Goal: Navigation & Orientation: Find specific page/section

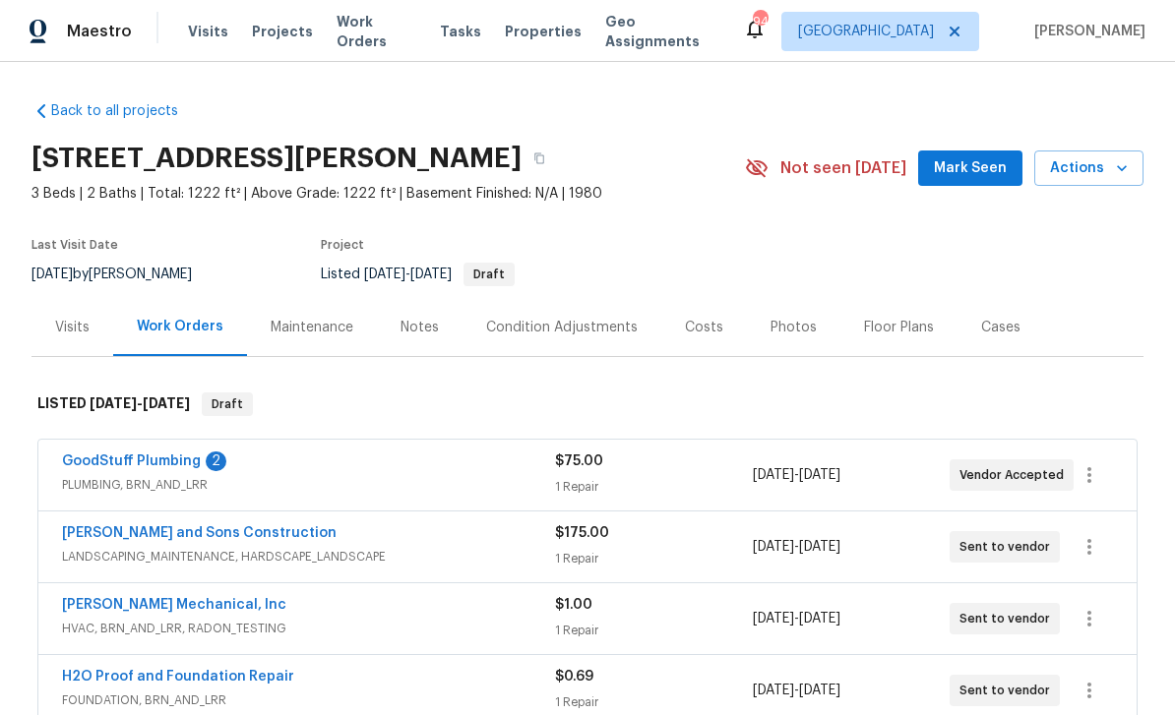
scroll to position [349, 0]
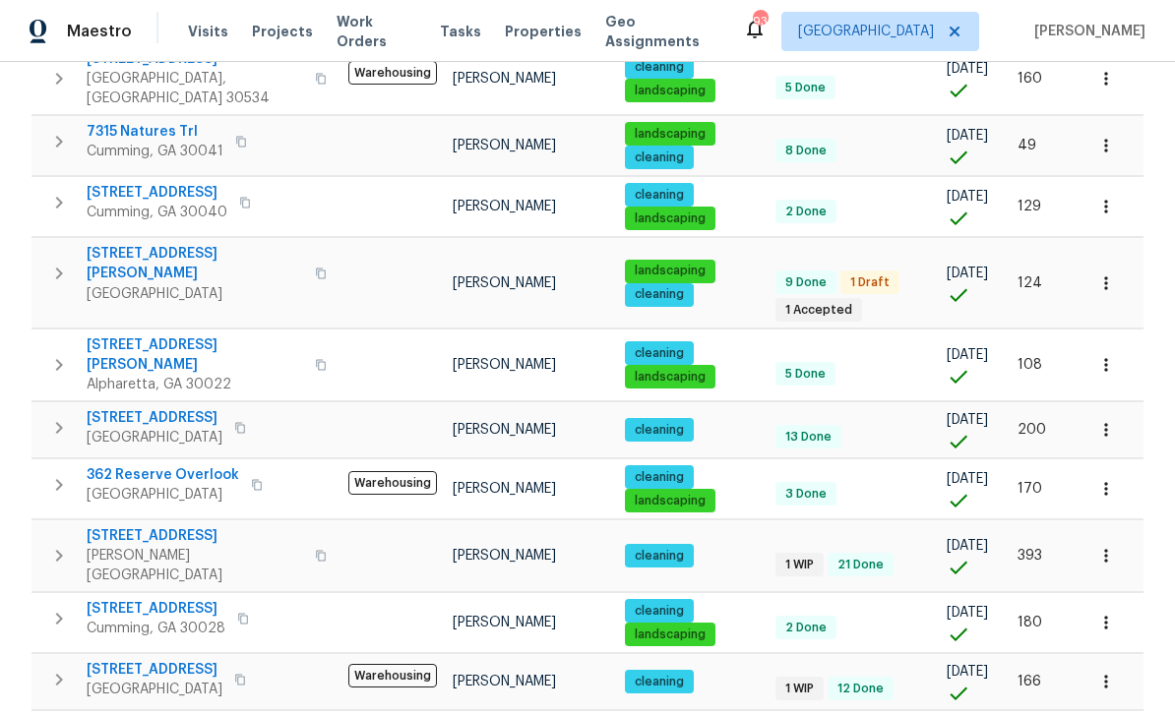
scroll to position [63, 0]
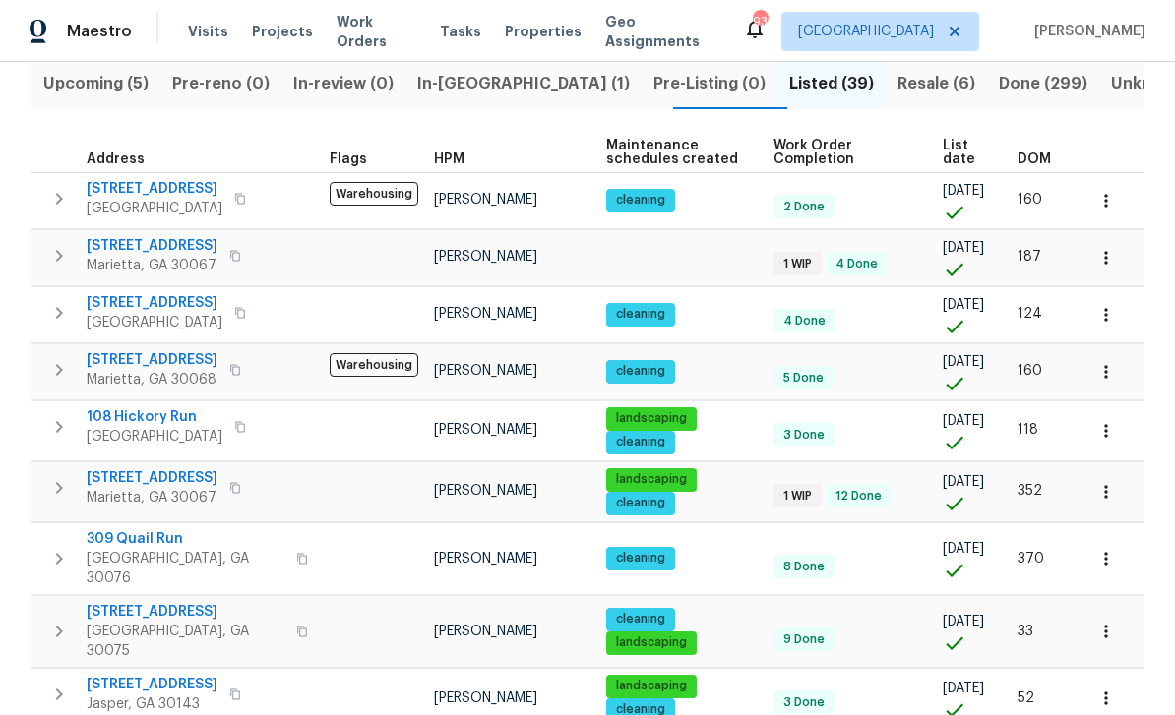
scroll to position [212, 0]
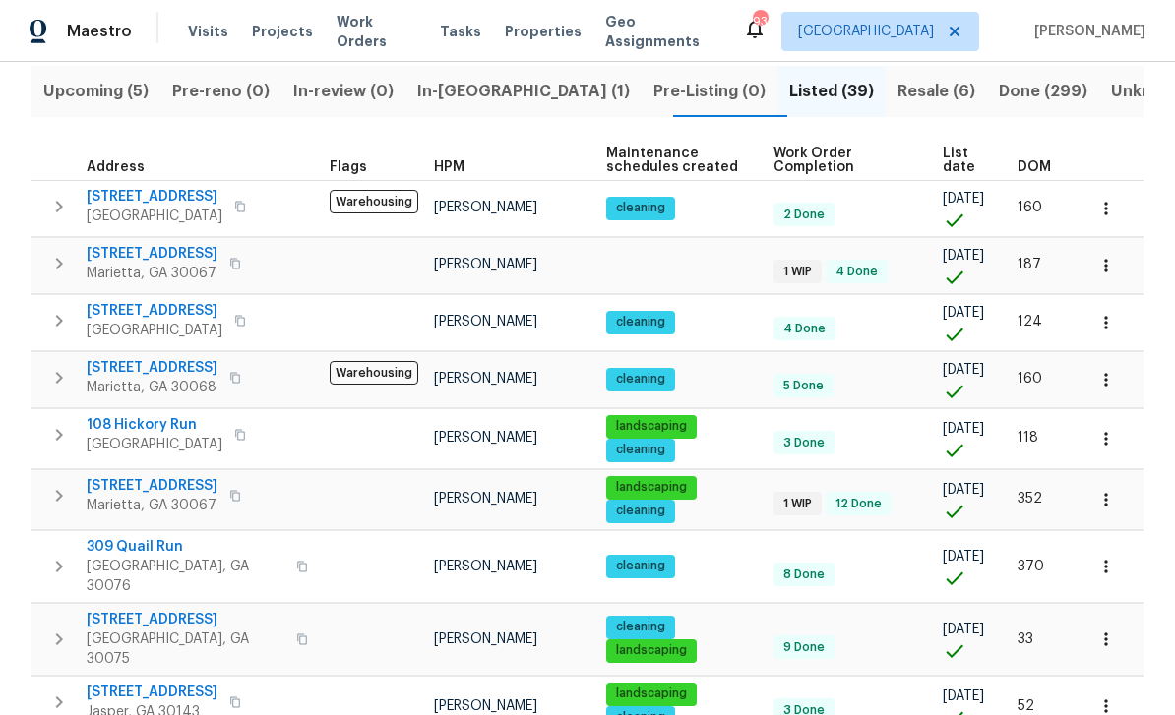
click at [897, 97] on span "Resale (6)" at bounding box center [936, 92] width 78 height 28
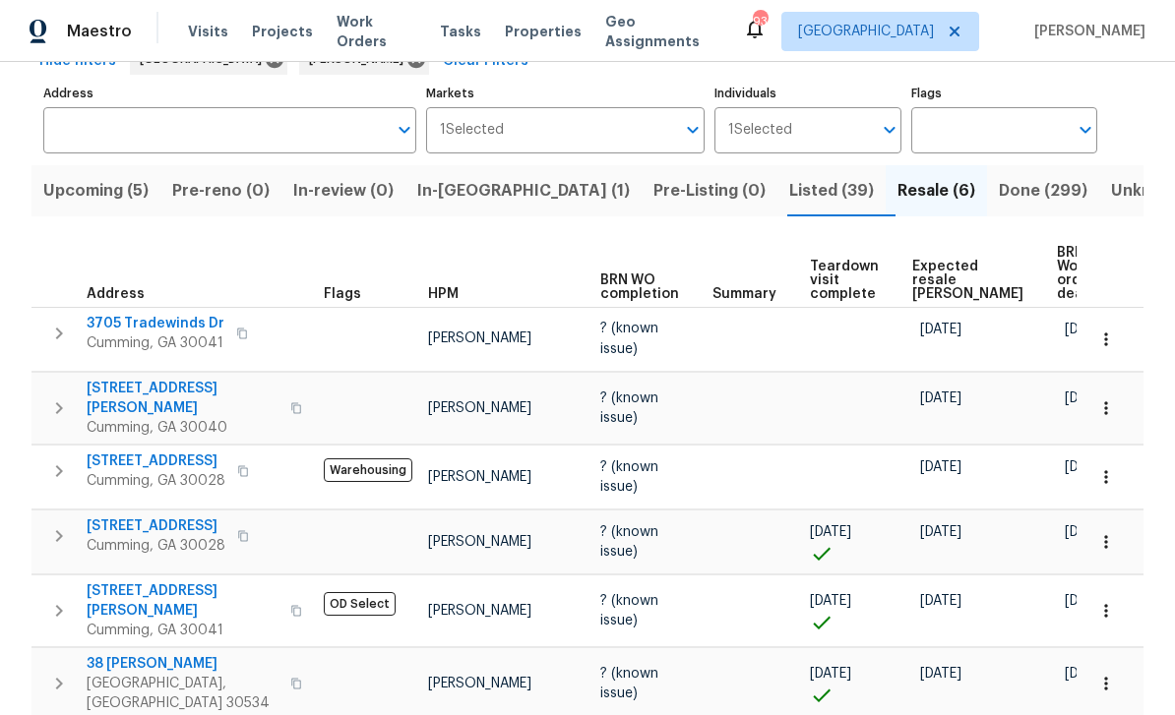
scroll to position [112, 0]
click at [789, 194] on span "Listed (39)" at bounding box center [831, 192] width 85 height 28
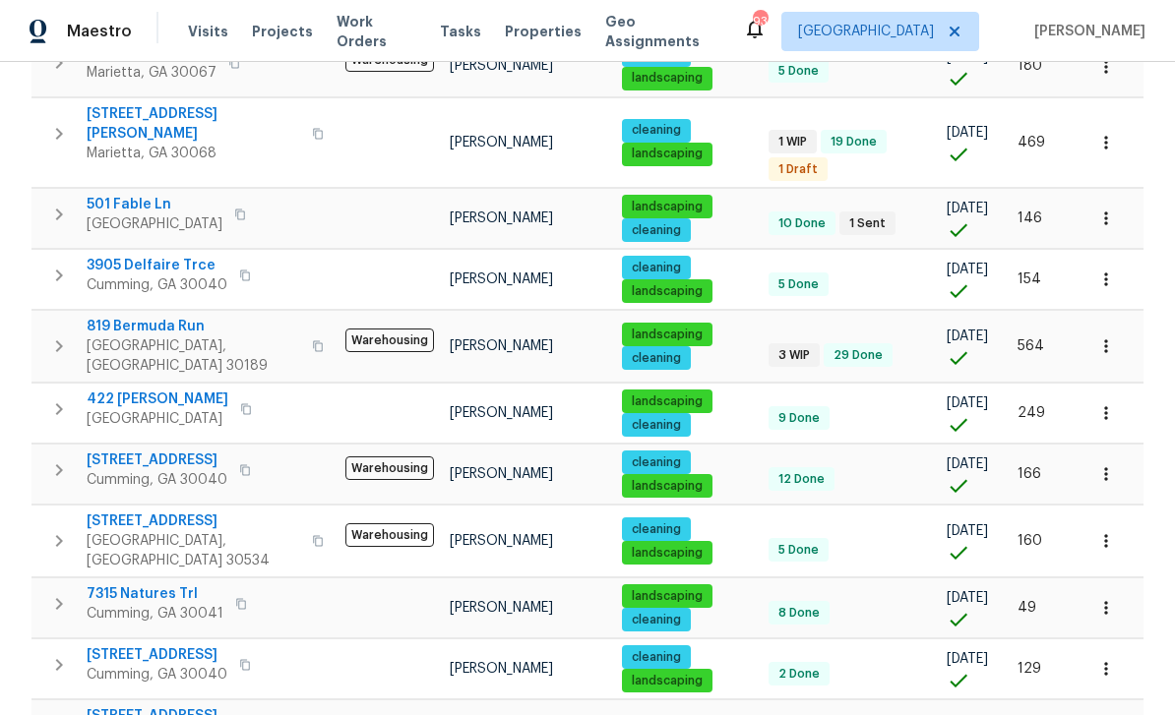
scroll to position [803, 0]
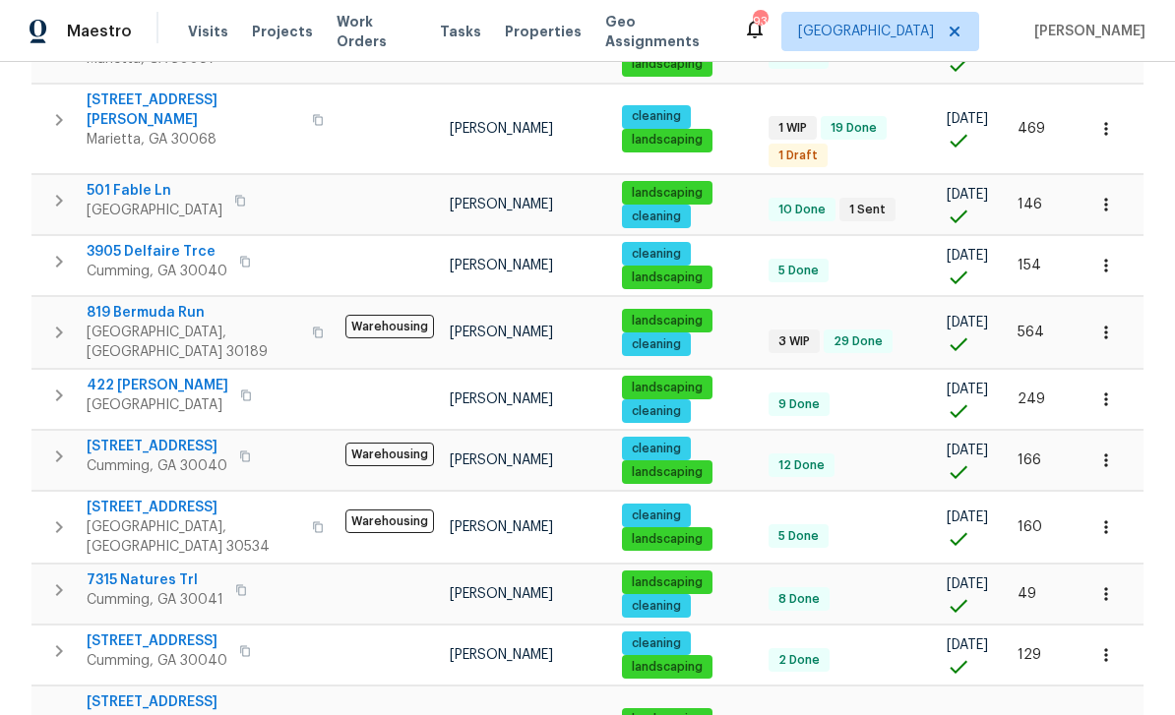
click at [146, 498] on span "312 Crown Pointe Dr" at bounding box center [193, 508] width 213 height 20
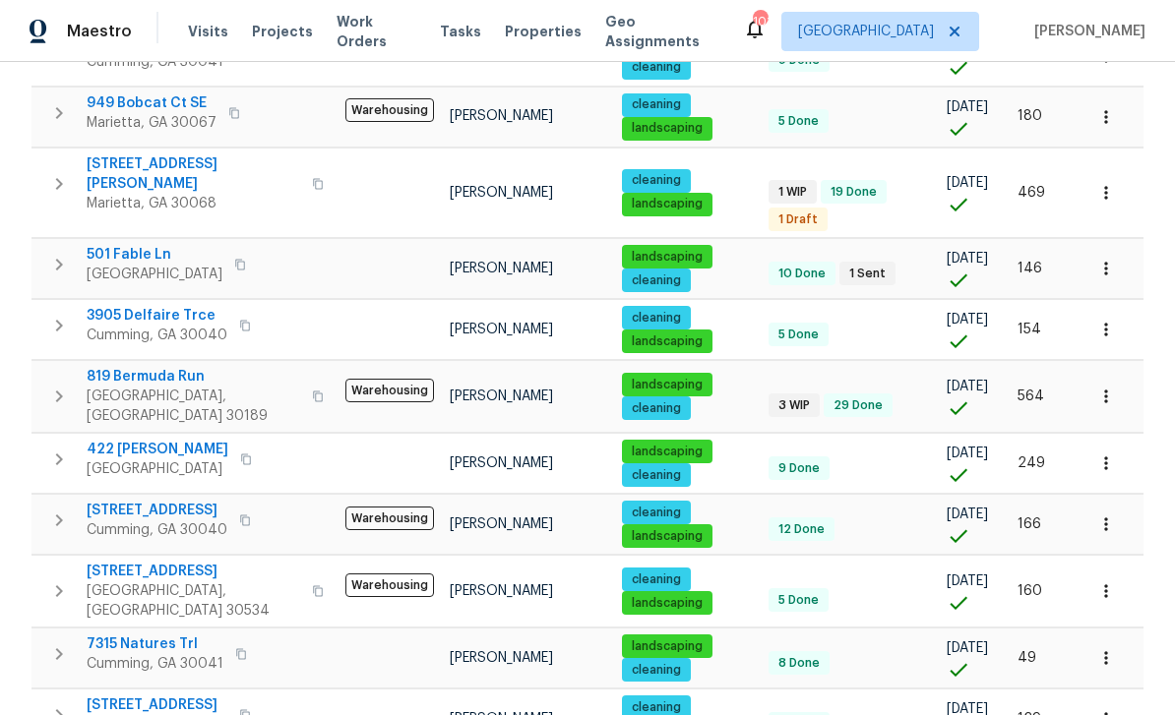
scroll to position [742, 0]
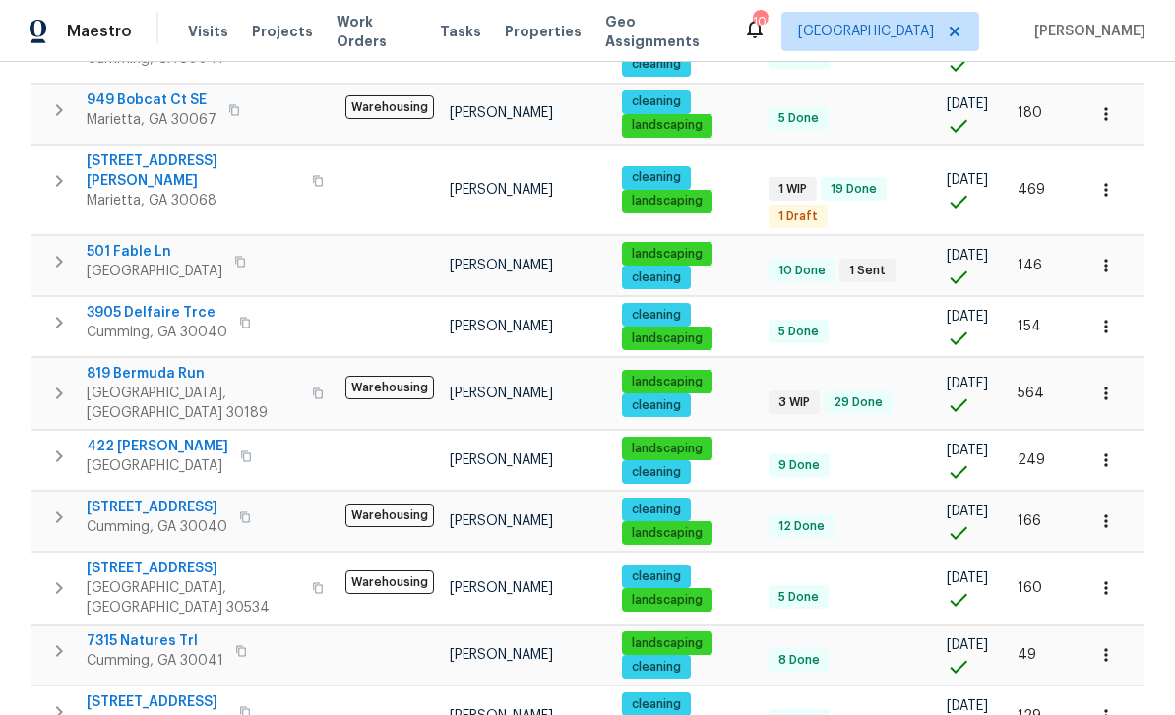
click at [1111, 578] on icon "button" at bounding box center [1106, 588] width 20 height 20
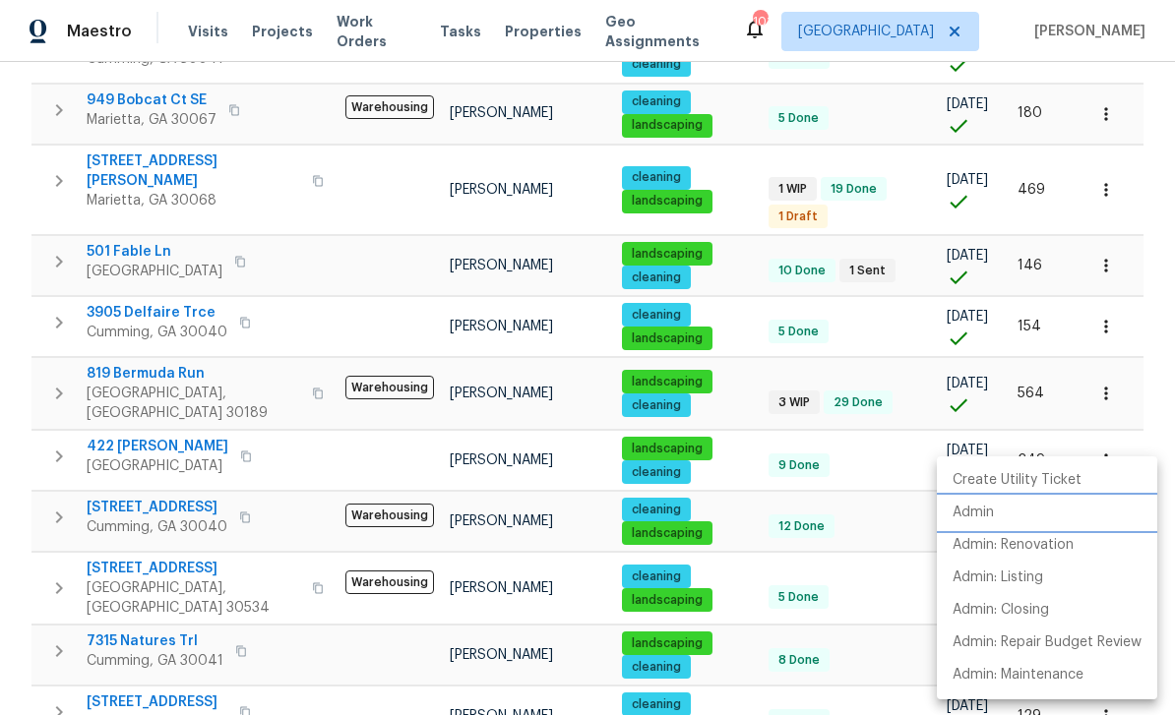
click at [974, 508] on p "Admin" at bounding box center [972, 513] width 41 height 21
click at [874, 524] on div at bounding box center [587, 357] width 1175 height 715
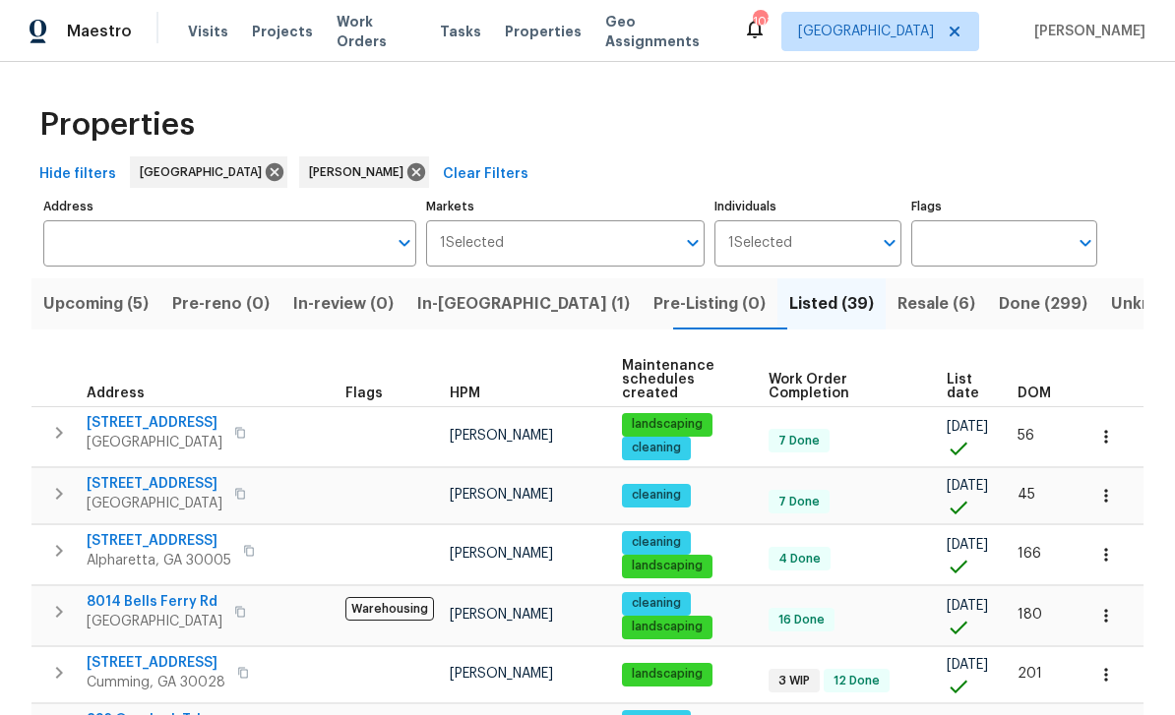
scroll to position [0, 0]
click at [108, 302] on span "Upcoming (5)" at bounding box center [95, 304] width 105 height 28
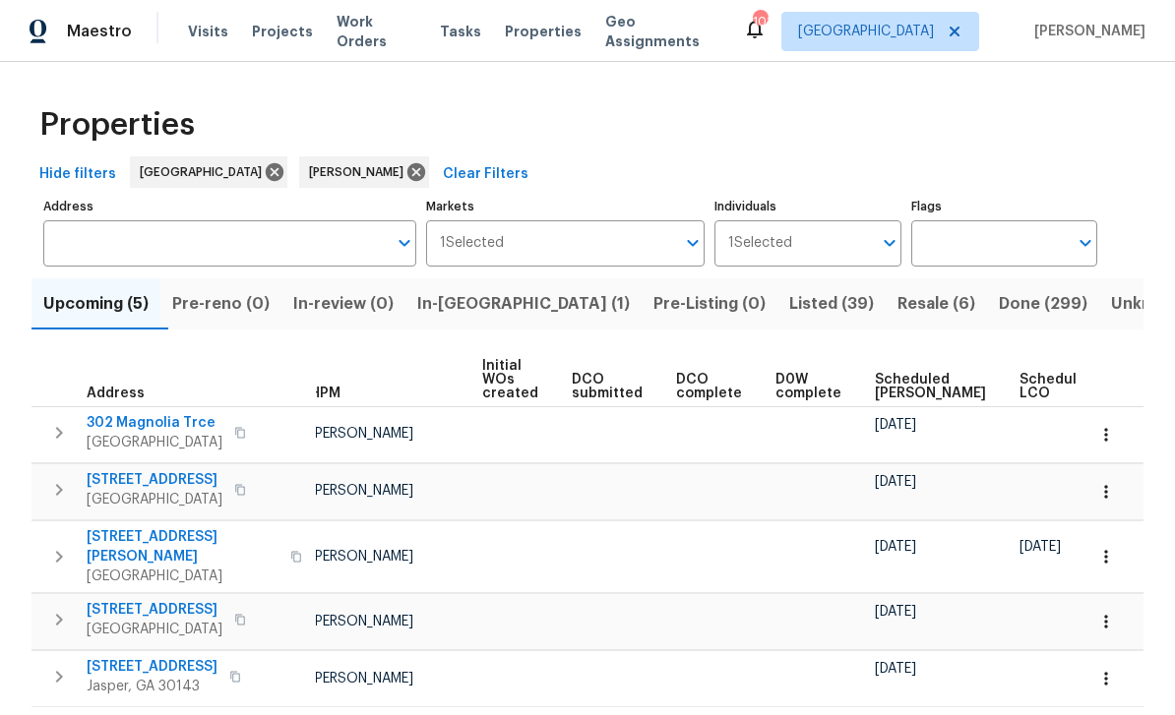
scroll to position [0, 23]
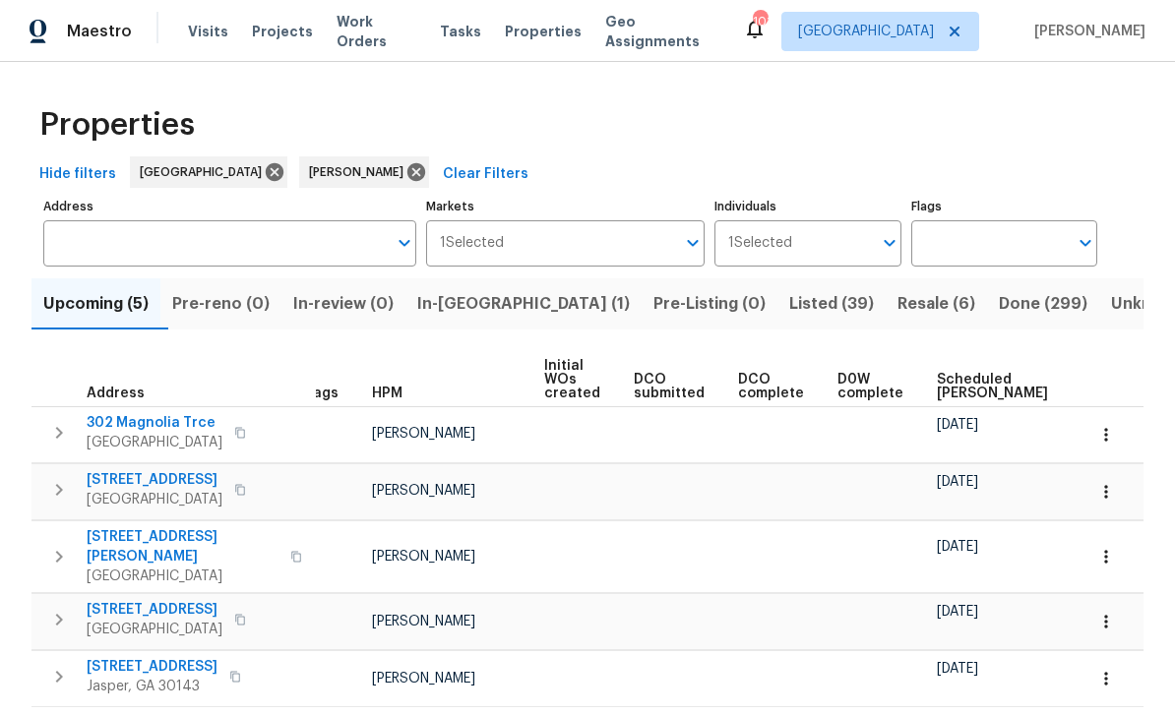
click at [117, 483] on span "202 Hickory Nut Ln" at bounding box center [155, 480] width 136 height 20
click at [1110, 496] on icon "button" at bounding box center [1106, 492] width 20 height 20
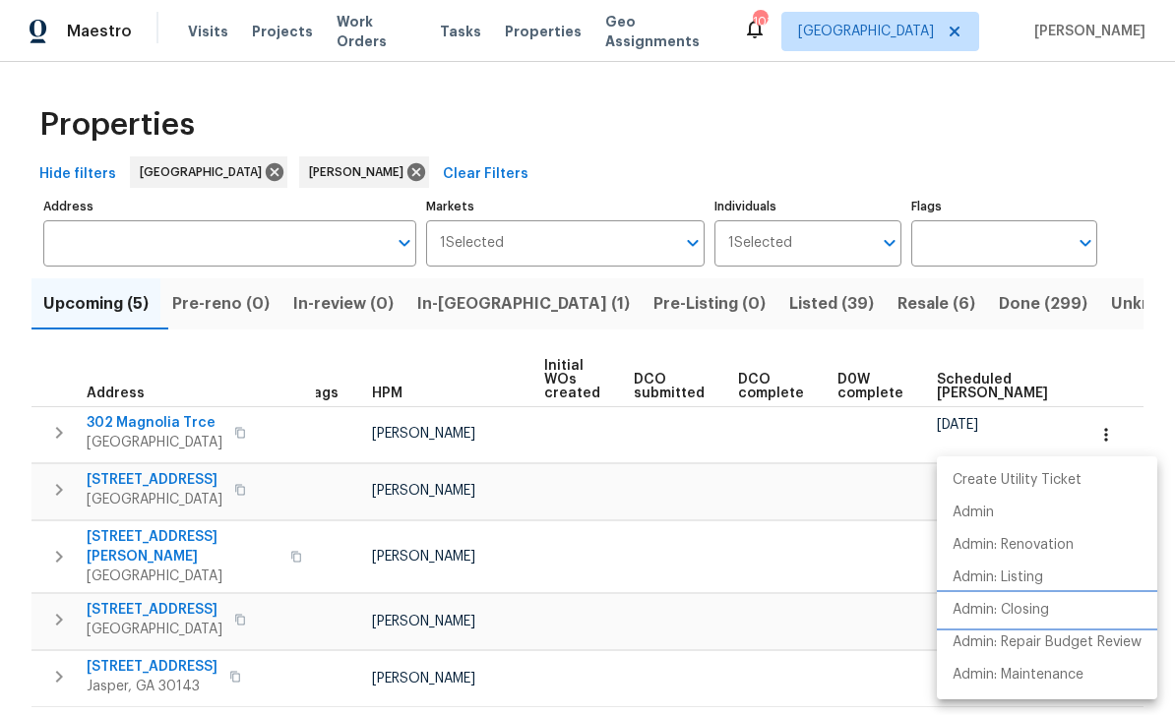
click at [1031, 612] on p "Admin: Closing" at bounding box center [1000, 610] width 96 height 21
click at [1126, 362] on div at bounding box center [587, 357] width 1175 height 715
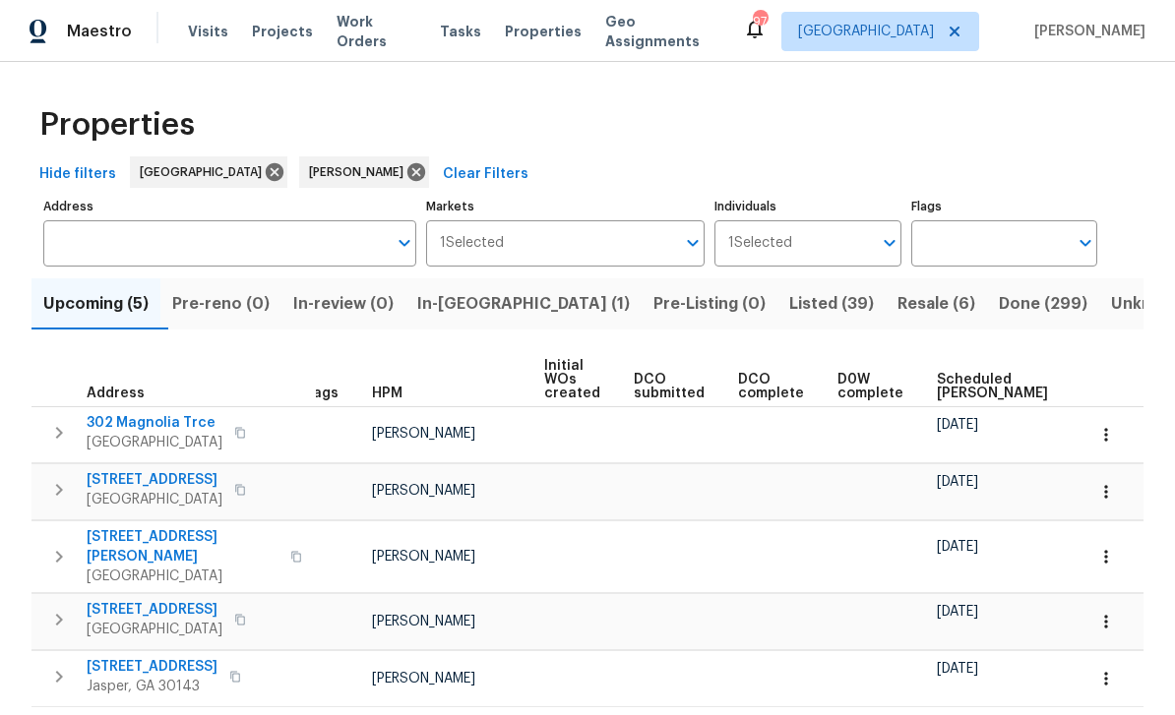
click at [1111, 494] on icon "button" at bounding box center [1106, 492] width 20 height 20
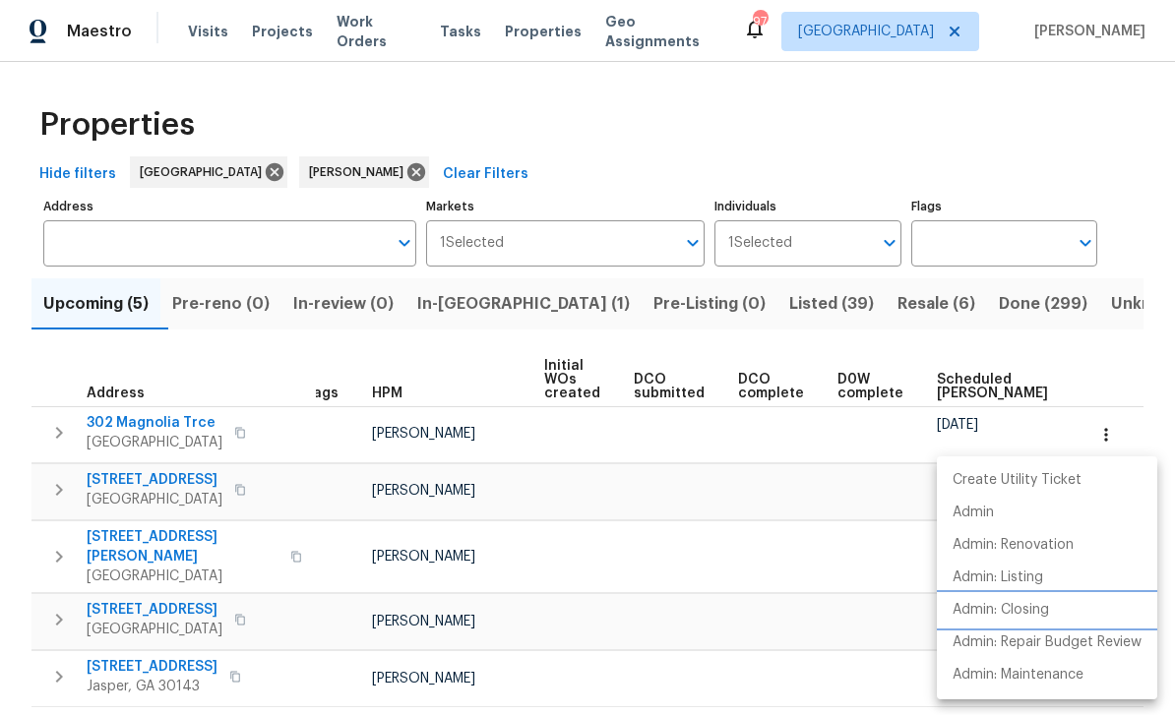
click at [1031, 608] on p "Admin: Closing" at bounding box center [1000, 610] width 96 height 21
click at [1111, 431] on div at bounding box center [587, 357] width 1175 height 715
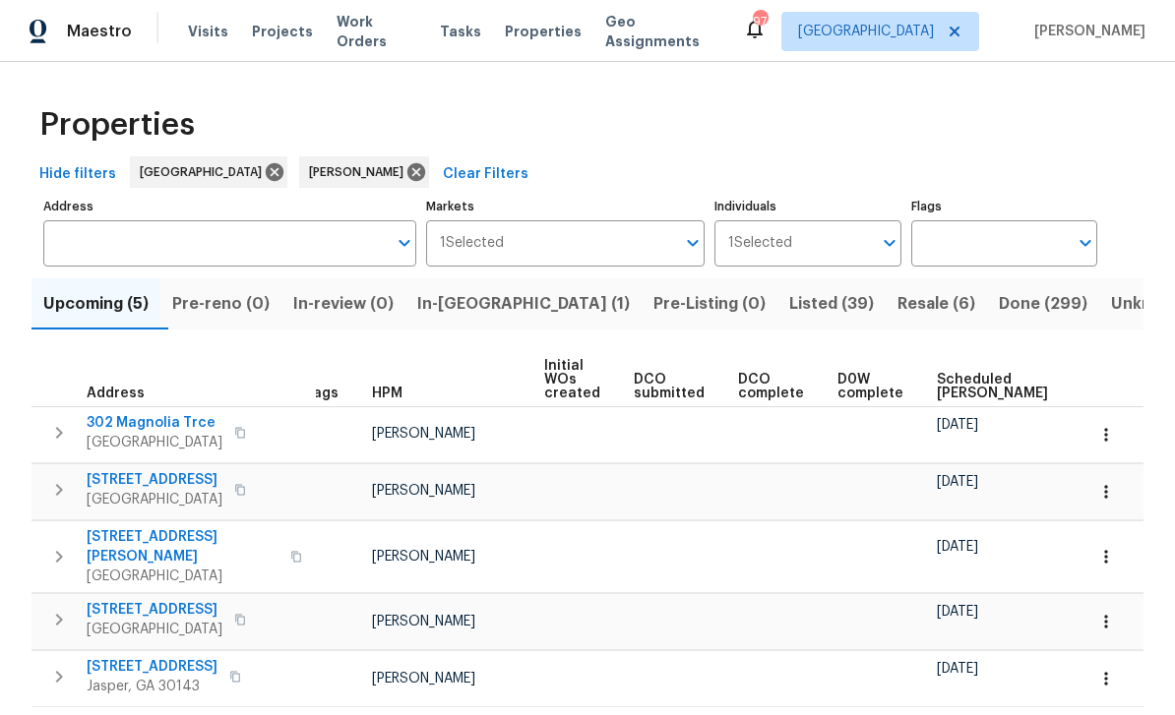
click at [1110, 425] on button "button" at bounding box center [1105, 434] width 43 height 43
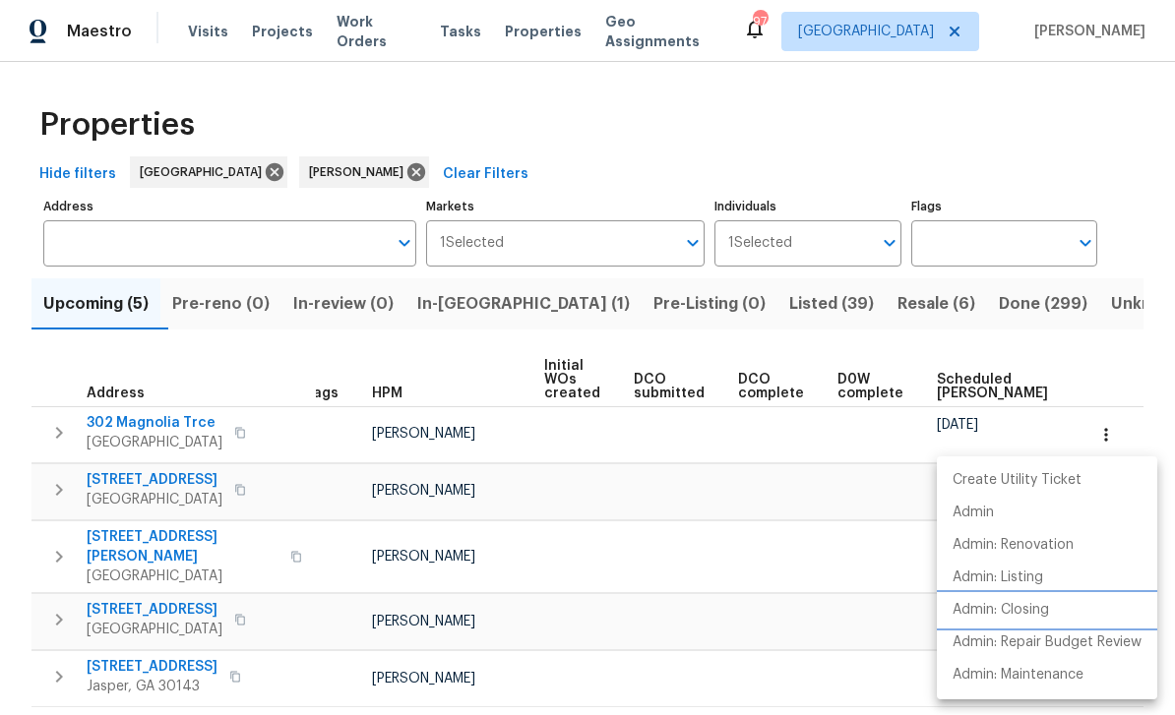
click at [1033, 608] on p "Admin: Closing" at bounding box center [1000, 610] width 96 height 21
click at [837, 303] on div at bounding box center [587, 357] width 1175 height 715
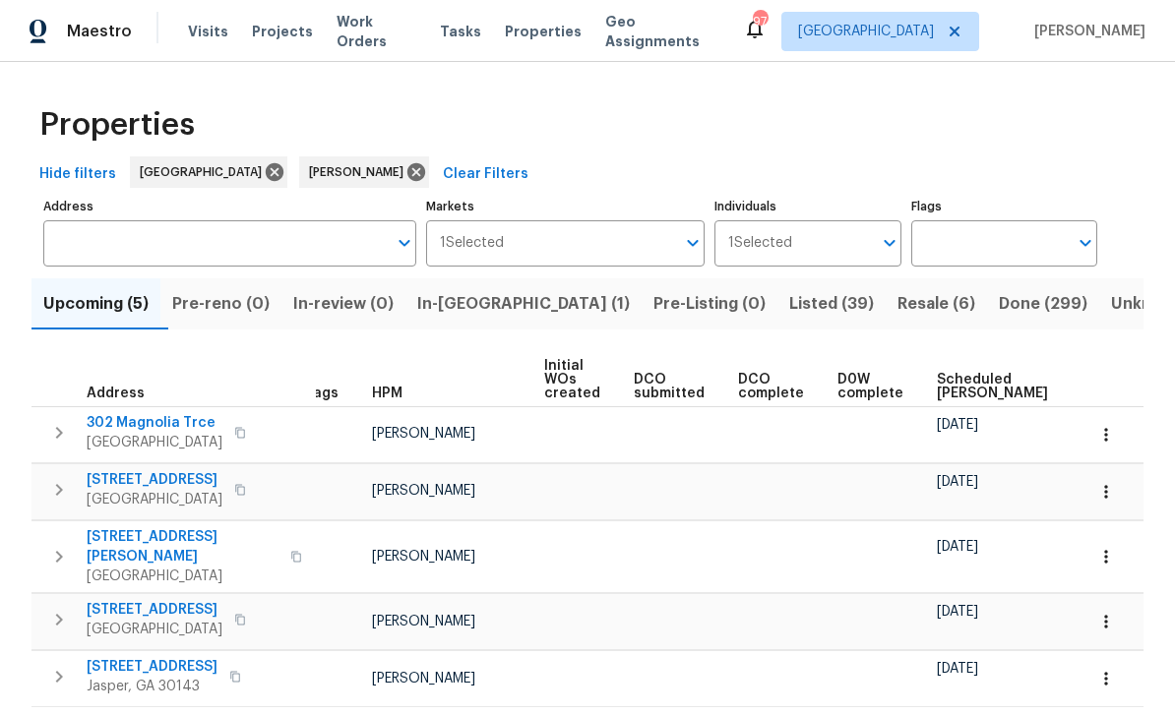
click at [897, 300] on span "Resale (6)" at bounding box center [936, 304] width 78 height 28
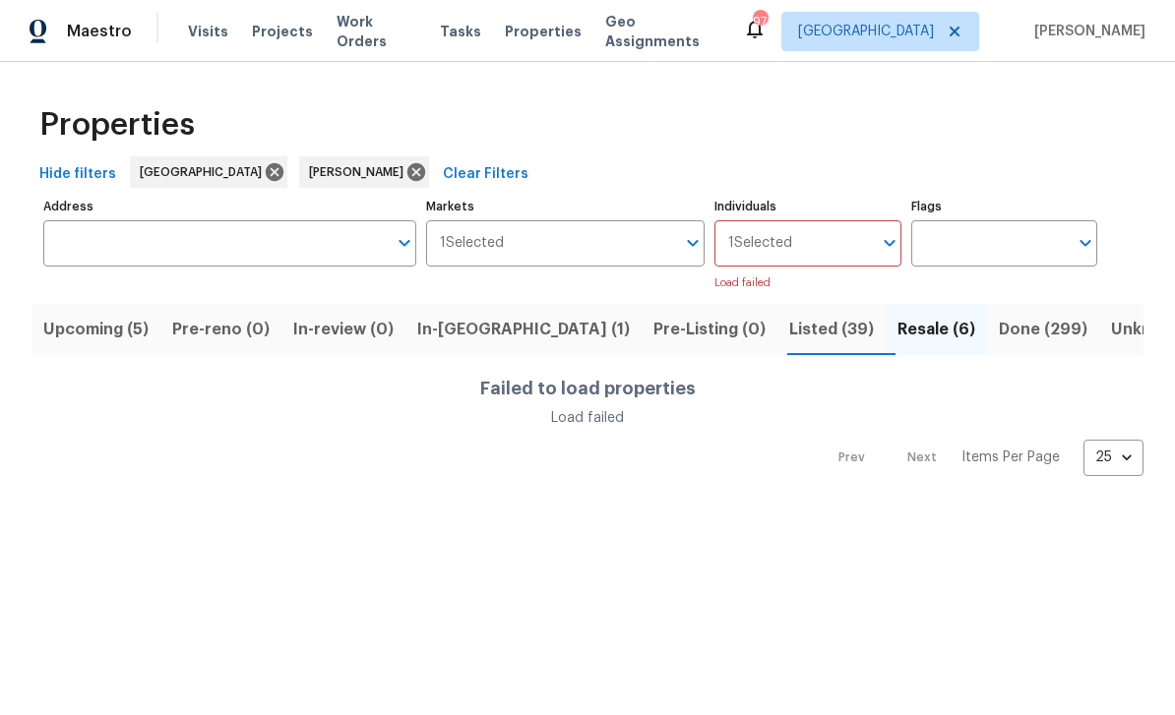
click at [789, 322] on span "Listed (39)" at bounding box center [831, 330] width 85 height 28
click at [827, 234] on input "Individuals" at bounding box center [831, 243] width 79 height 46
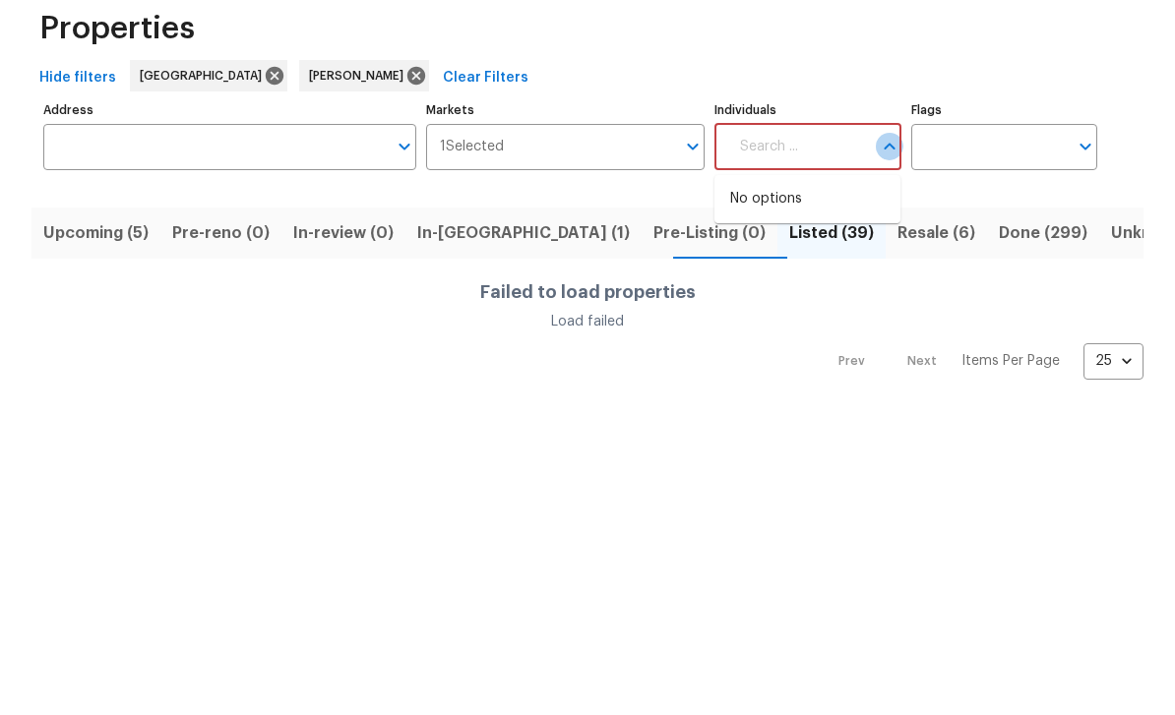
click at [882, 231] on icon "Close" at bounding box center [890, 243] width 24 height 24
click at [658, 220] on input "Markets" at bounding box center [590, 243] width 172 height 46
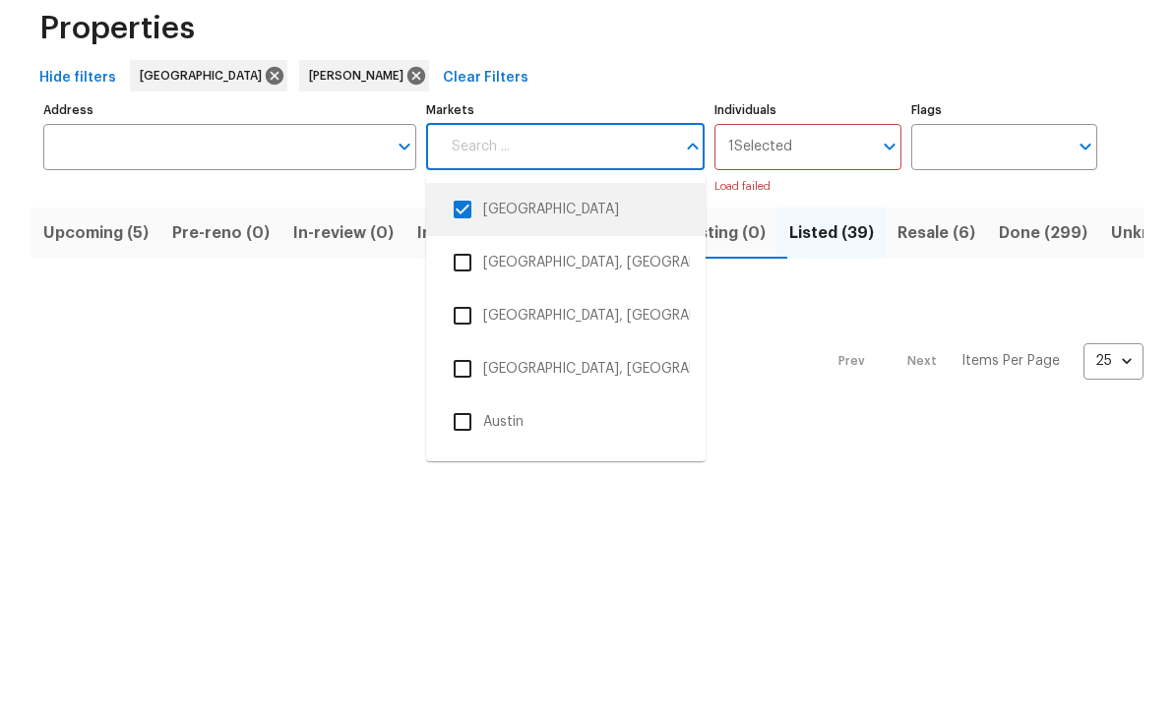
click at [481, 285] on input "checkbox" at bounding box center [462, 305] width 41 height 41
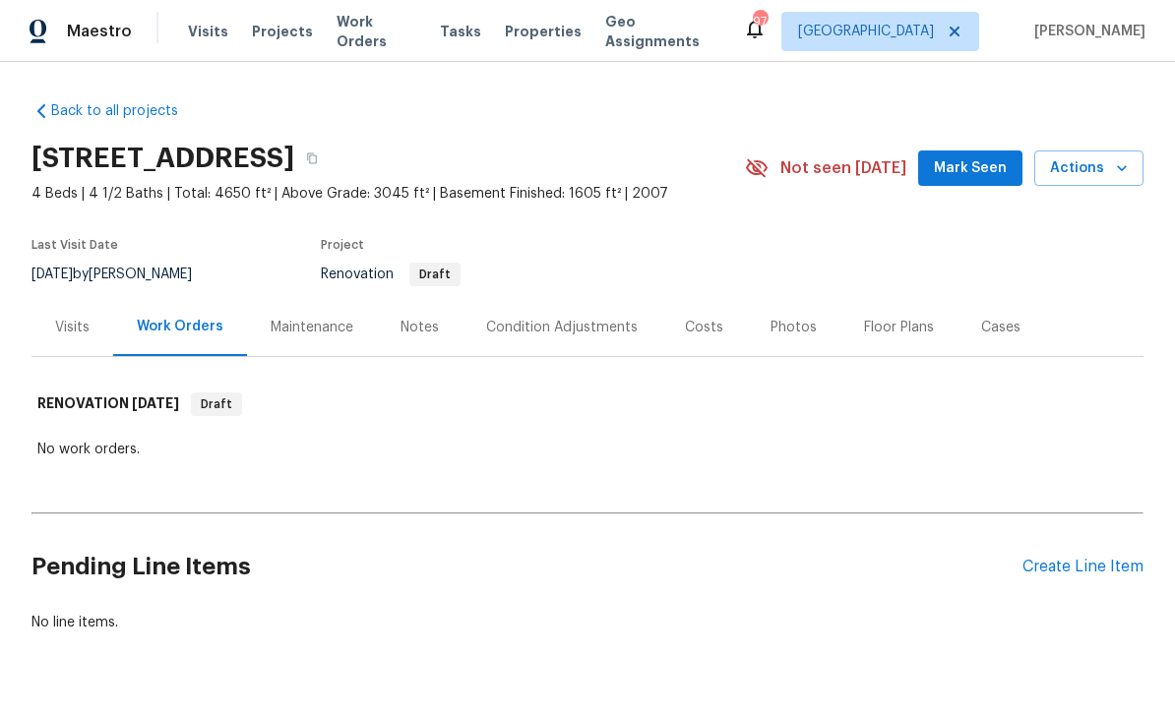
click at [984, 170] on span "Mark Seen" at bounding box center [970, 168] width 73 height 25
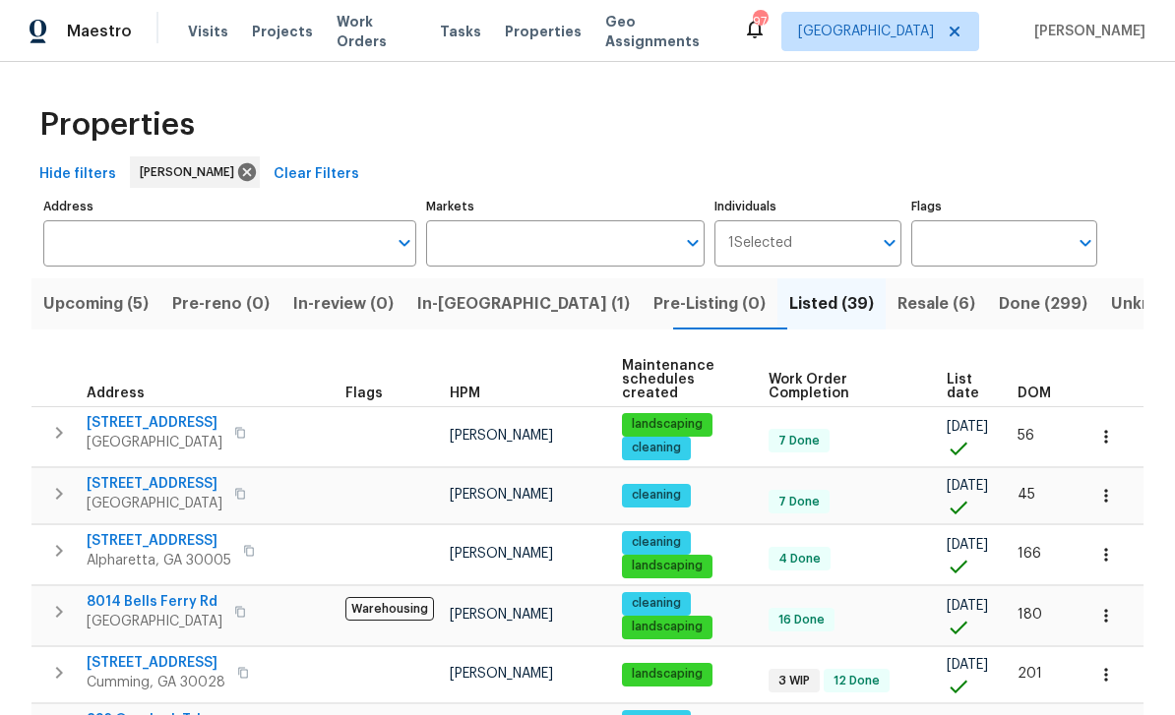
click at [897, 304] on span "Resale (6)" at bounding box center [936, 304] width 78 height 28
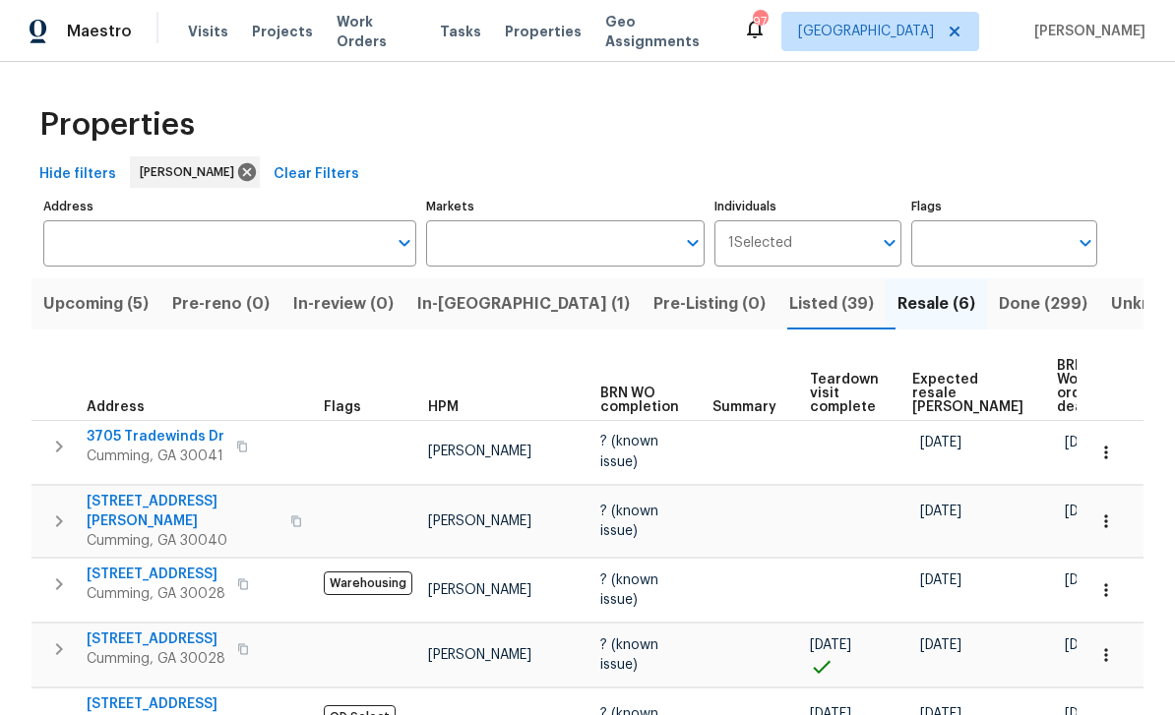
click at [789, 301] on span "Listed (39)" at bounding box center [831, 304] width 85 height 28
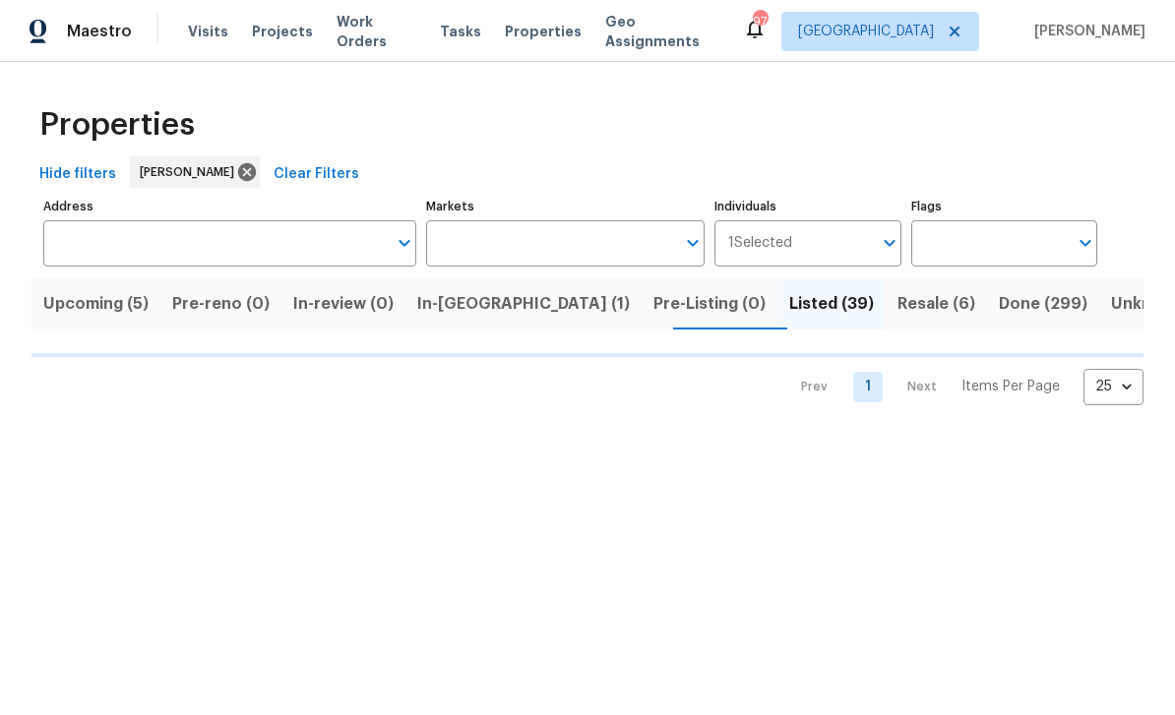
click at [897, 312] on span "Resale (6)" at bounding box center [936, 304] width 78 height 28
